Goal: Task Accomplishment & Management: Use online tool/utility

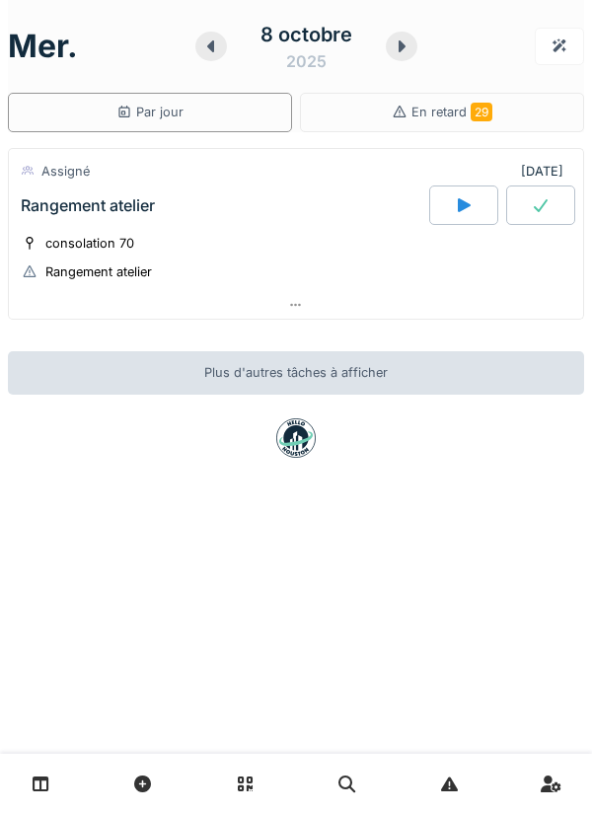
click at [345, 239] on div "consolation 70 Rangement atelier" at bounding box center [296, 257] width 550 height 49
click at [282, 205] on div "Rangement atelier" at bounding box center [223, 204] width 412 height 39
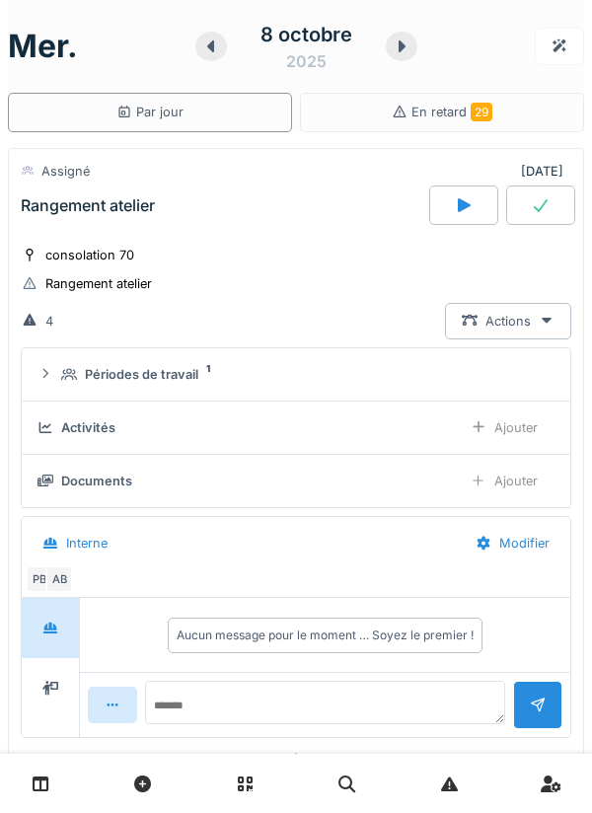
scroll to position [69, 0]
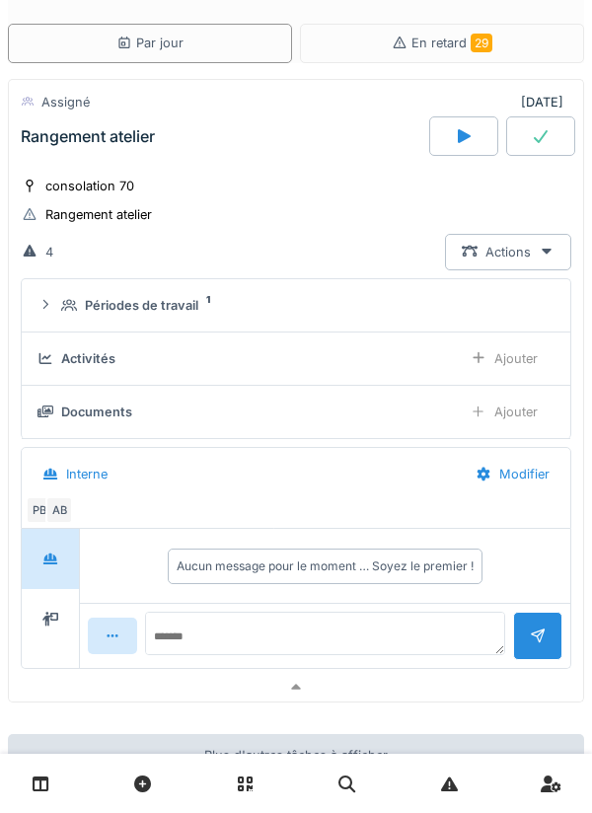
click at [497, 362] on div "Ajouter" at bounding box center [504, 358] width 101 height 36
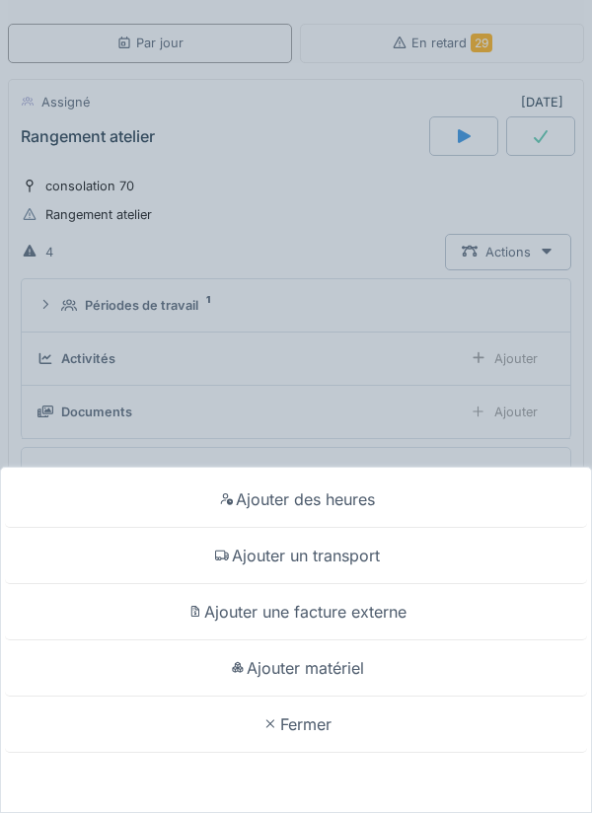
click at [369, 496] on div "Ajouter des heures" at bounding box center [296, 499] width 582 height 56
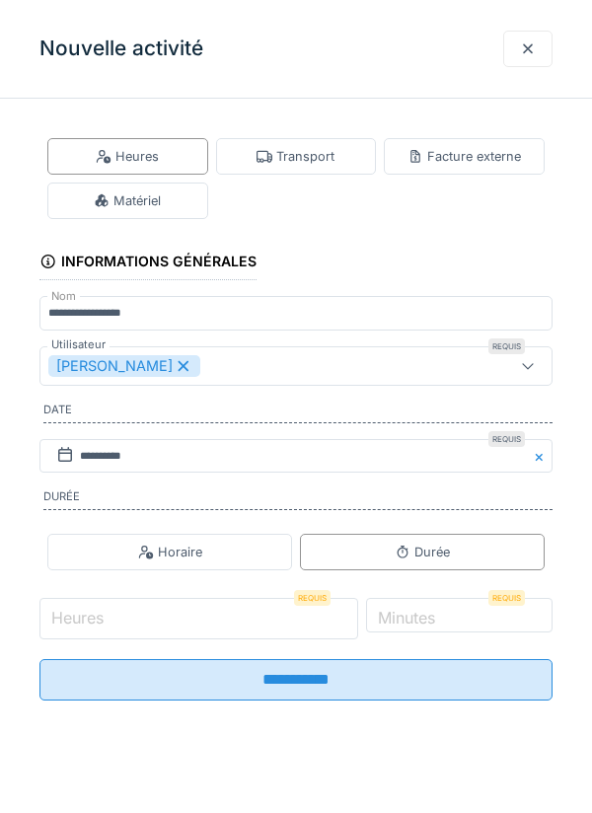
click at [244, 614] on input "Heures" at bounding box center [198, 618] width 319 height 41
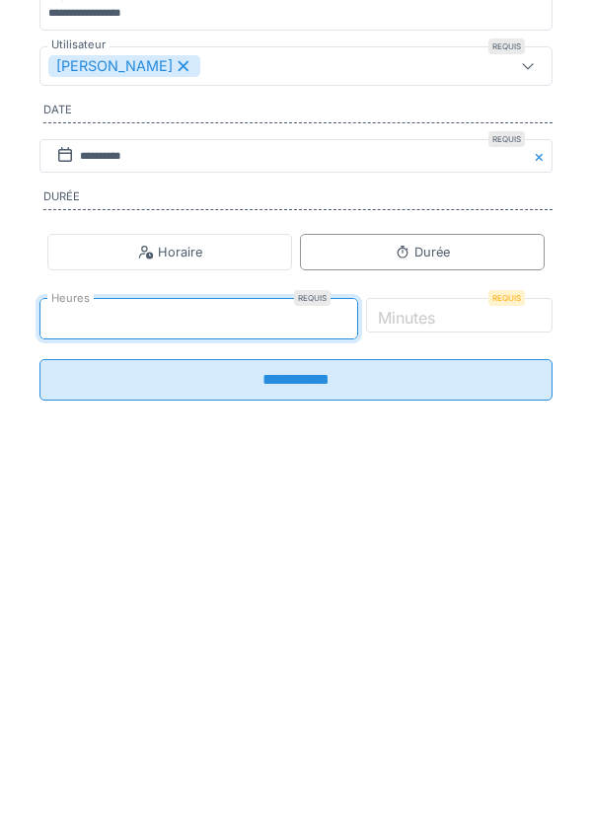
type input "*"
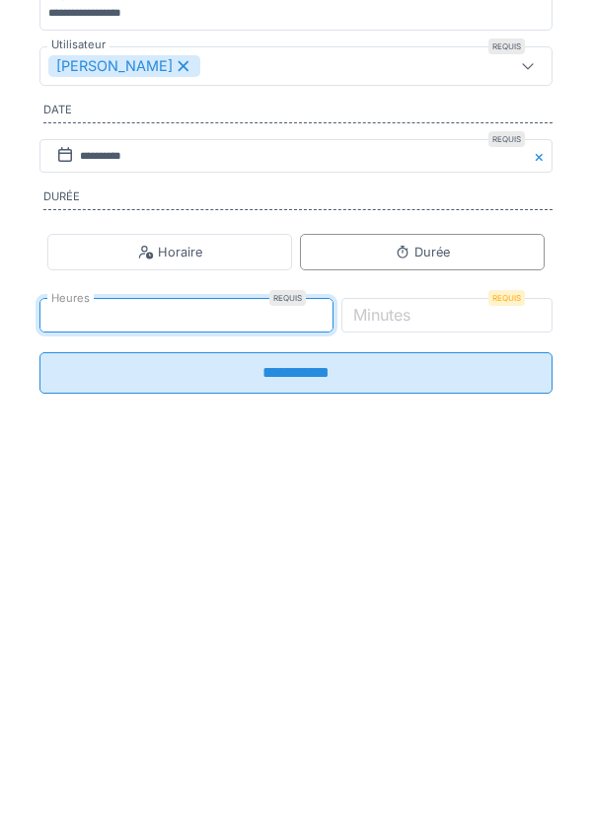
click at [414, 626] on label "Minutes" at bounding box center [381, 615] width 65 height 24
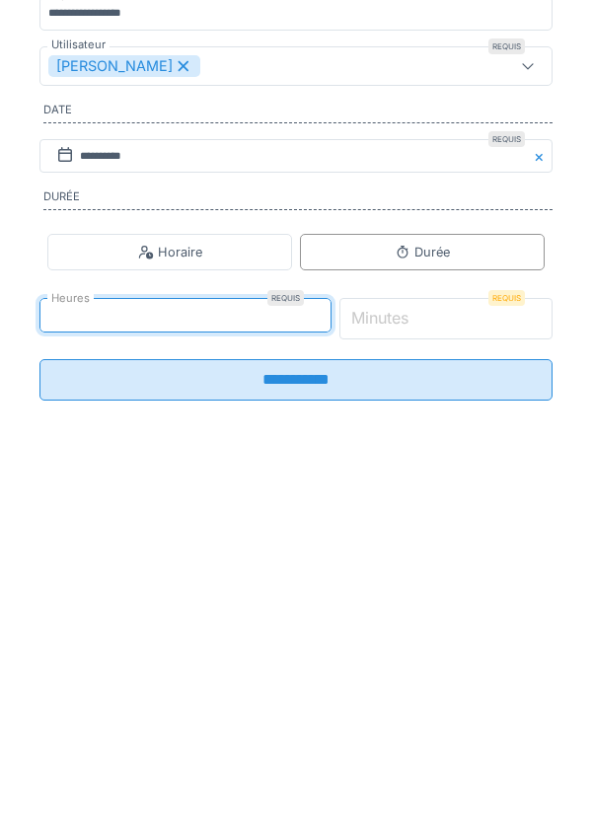
click at [446, 627] on input "*" at bounding box center [446, 618] width 214 height 41
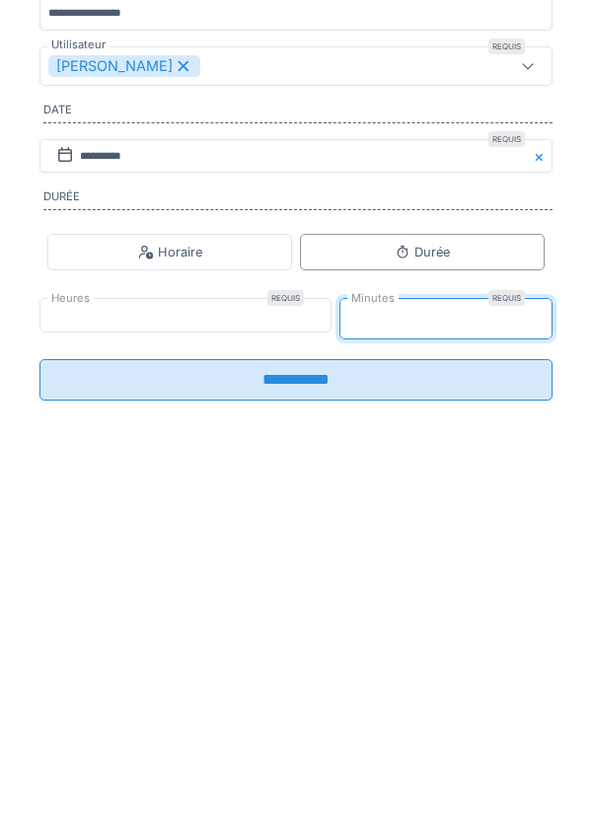
type input "**"
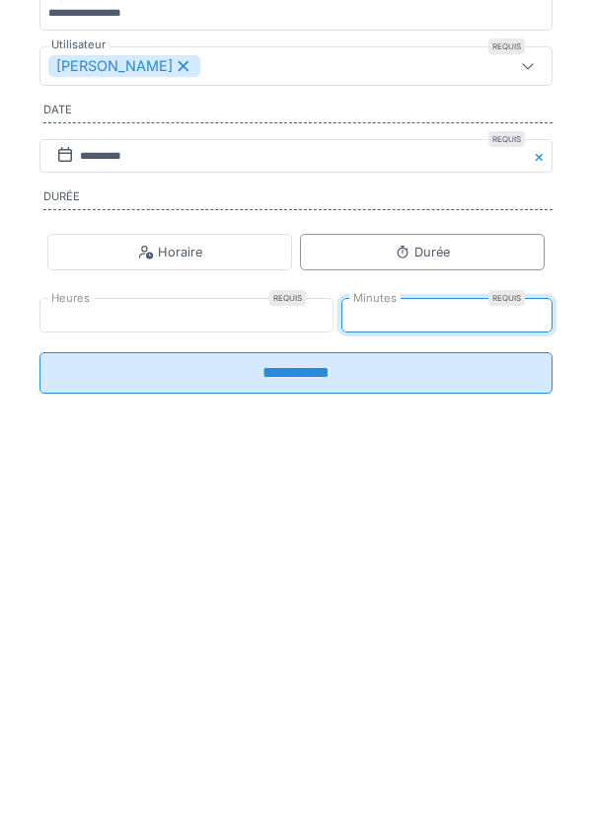
click at [427, 676] on input "**********" at bounding box center [295, 672] width 513 height 41
